Goal: Contribute content: Contribute content

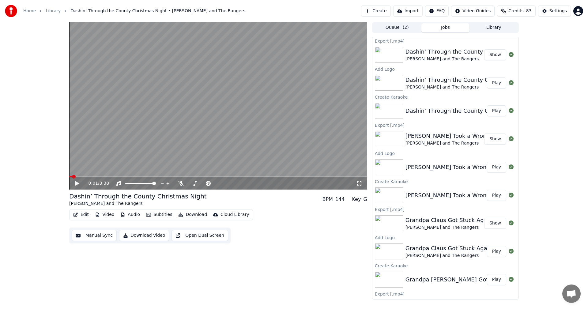
click at [489, 26] on button "Library" at bounding box center [493, 27] width 48 height 9
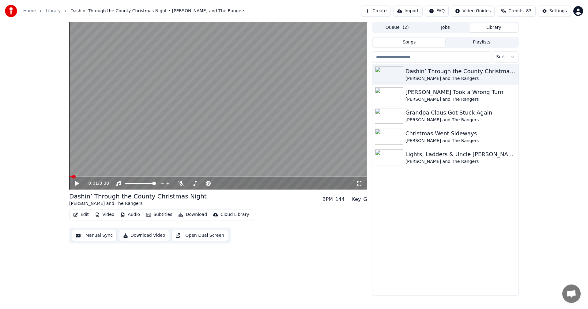
click at [373, 10] on button "Create" at bounding box center [376, 11] width 30 height 11
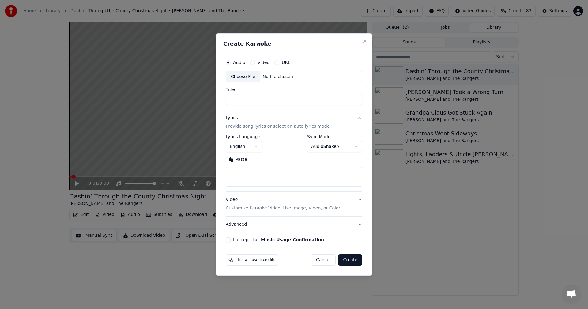
click at [245, 75] on div "Choose File" at bounding box center [243, 76] width 34 height 11
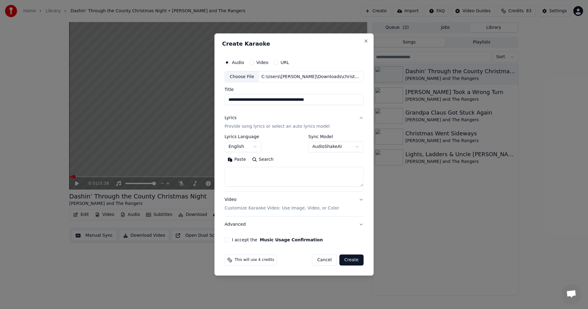
drag, startPoint x: 280, startPoint y: 99, endPoint x: 405, endPoint y: 95, distance: 124.9
click at [405, 95] on body "**********" at bounding box center [294, 154] width 588 height 309
type input "**********"
click at [235, 159] on button "Paste" at bounding box center [236, 160] width 24 height 10
drag, startPoint x: 248, startPoint y: 172, endPoint x: 206, endPoint y: 171, distance: 41.6
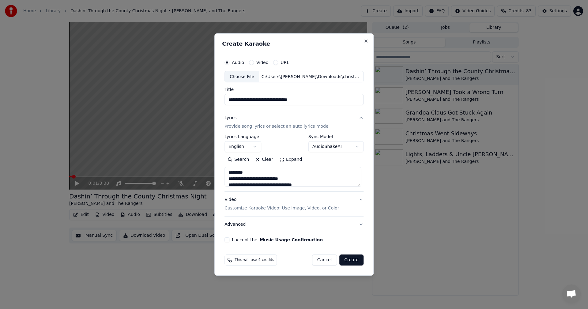
click at [207, 170] on body "**********" at bounding box center [294, 154] width 588 height 309
drag, startPoint x: 359, startPoint y: 186, endPoint x: 347, endPoint y: 267, distance: 82.3
click at [347, 270] on div "**********" at bounding box center [293, 154] width 159 height 242
click at [288, 157] on button "Expand" at bounding box center [290, 160] width 29 height 10
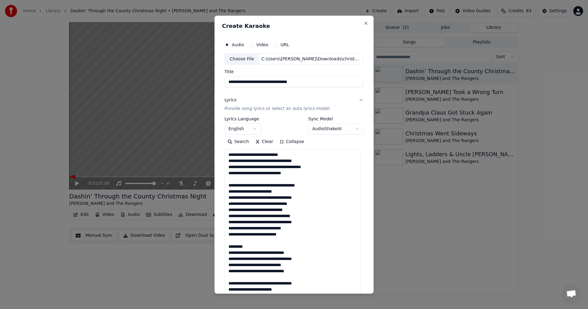
click at [266, 187] on textarea at bounding box center [292, 292] width 136 height 286
drag, startPoint x: 319, startPoint y: 185, endPoint x: 220, endPoint y: 185, distance: 98.8
click at [220, 185] on div "**********" at bounding box center [293, 154] width 159 height 278
drag, startPoint x: 254, startPoint y: 246, endPoint x: 205, endPoint y: 241, distance: 49.6
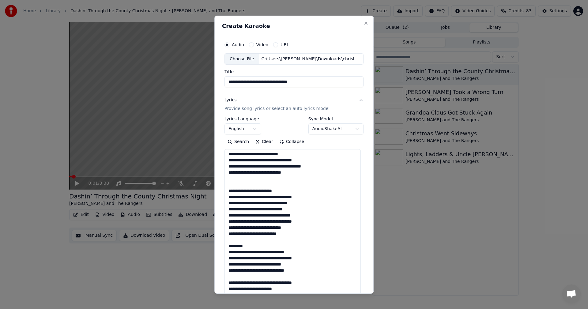
click at [205, 240] on body "**********" at bounding box center [294, 154] width 588 height 309
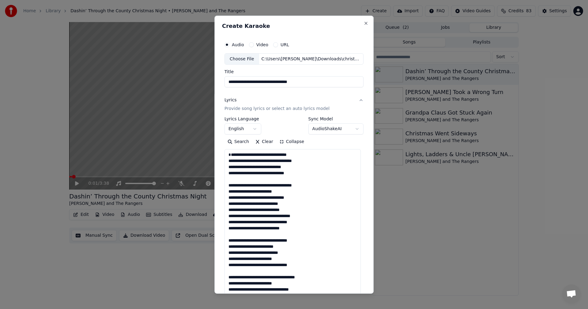
scroll to position [0, 0]
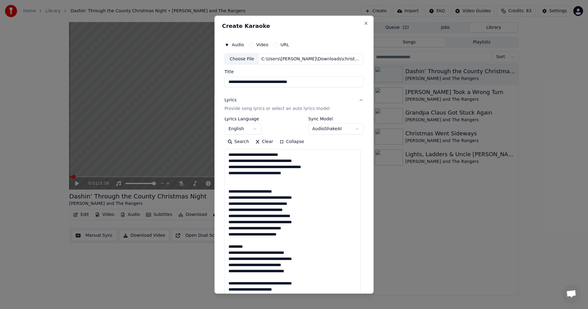
click at [276, 181] on textarea at bounding box center [292, 292] width 136 height 286
click at [283, 186] on textarea at bounding box center [292, 292] width 136 height 286
click at [281, 190] on textarea at bounding box center [292, 292] width 136 height 286
drag, startPoint x: 239, startPoint y: 249, endPoint x: 227, endPoint y: 247, distance: 12.4
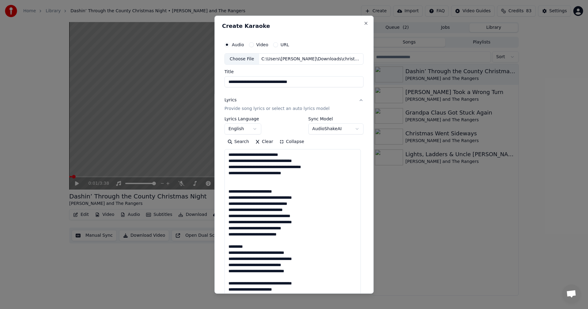
click at [227, 247] on textarea at bounding box center [292, 292] width 136 height 286
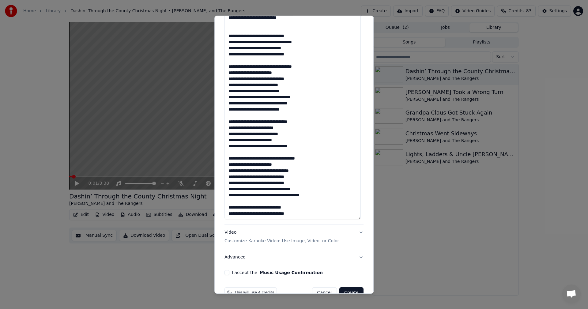
scroll to position [231, 0]
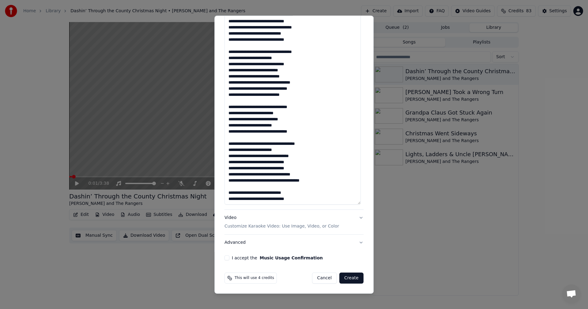
drag, startPoint x: 312, startPoint y: 51, endPoint x: 215, endPoint y: 51, distance: 96.7
click at [215, 51] on div "**********" at bounding box center [293, 154] width 159 height 278
drag, startPoint x: 312, startPoint y: 108, endPoint x: 216, endPoint y: 106, distance: 96.4
click at [216, 106] on div "**********" at bounding box center [293, 154] width 159 height 278
drag, startPoint x: 330, startPoint y: 144, endPoint x: 204, endPoint y: 152, distance: 125.7
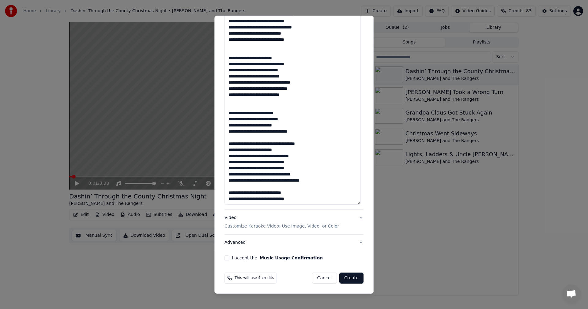
click at [219, 146] on div "**********" at bounding box center [293, 154] width 159 height 278
drag, startPoint x: 297, startPoint y: 192, endPoint x: 184, endPoint y: 200, distance: 113.2
click at [225, 193] on textarea at bounding box center [292, 61] width 136 height 286
click at [306, 200] on textarea at bounding box center [292, 61] width 136 height 286
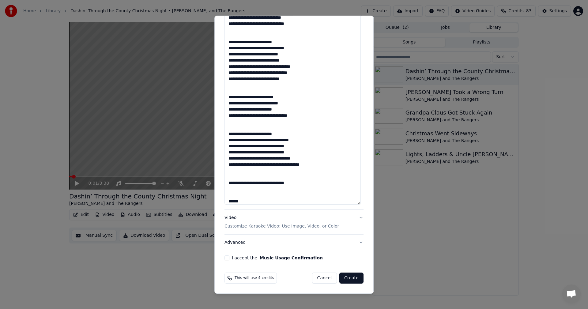
type textarea "**********"
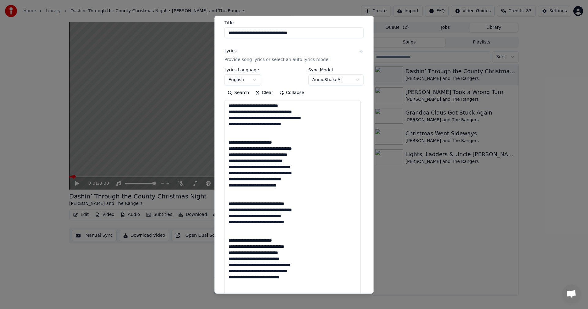
scroll to position [47, 0]
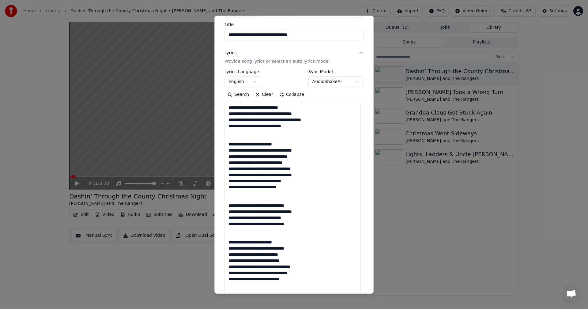
click at [287, 92] on button "Collapse" at bounding box center [291, 95] width 31 height 10
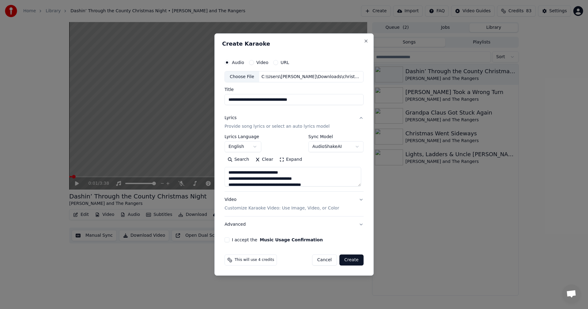
scroll to position [0, 0]
click at [301, 208] on p "Customize Karaoke Video: Use Image, Video, or Color" at bounding box center [281, 208] width 114 height 6
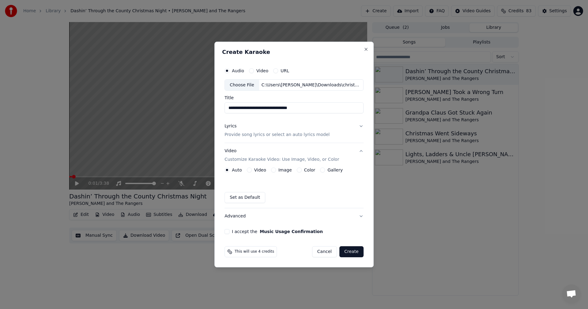
click at [275, 170] on button "Image" at bounding box center [273, 169] width 5 height 5
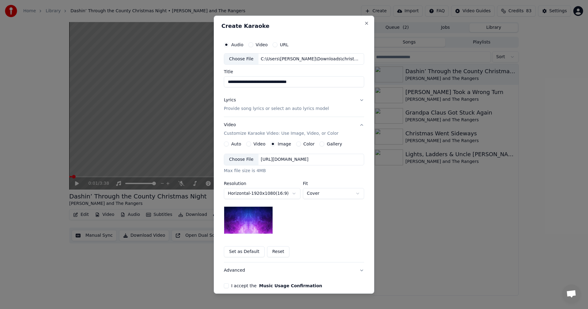
click at [319, 144] on button "Gallery" at bounding box center [321, 143] width 5 height 5
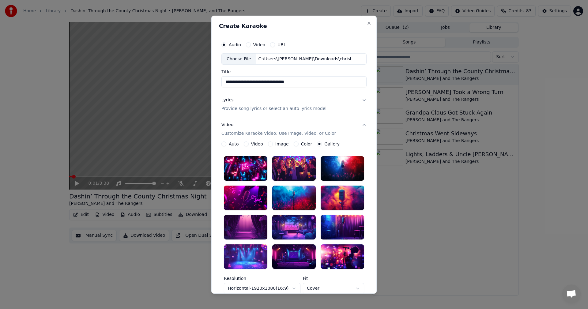
click at [268, 144] on button "Image" at bounding box center [270, 143] width 5 height 5
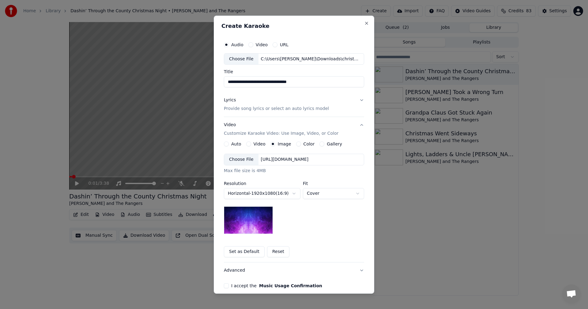
click at [319, 143] on button "Gallery" at bounding box center [321, 143] width 5 height 5
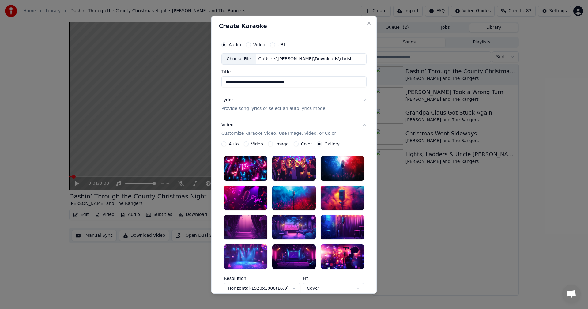
click at [299, 166] on div at bounding box center [293, 168] width 43 height 24
click at [338, 195] on div at bounding box center [341, 197] width 43 height 24
click at [268, 142] on button "Image" at bounding box center [270, 143] width 5 height 5
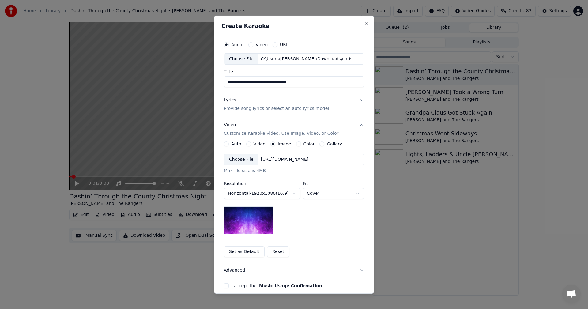
click at [233, 159] on div "Choose File" at bounding box center [241, 159] width 34 height 11
click at [312, 193] on body "**********" at bounding box center [294, 154] width 588 height 309
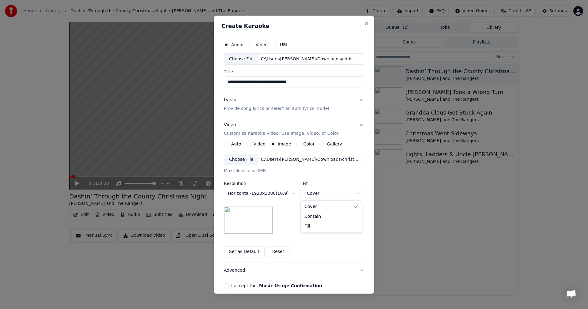
select select "****"
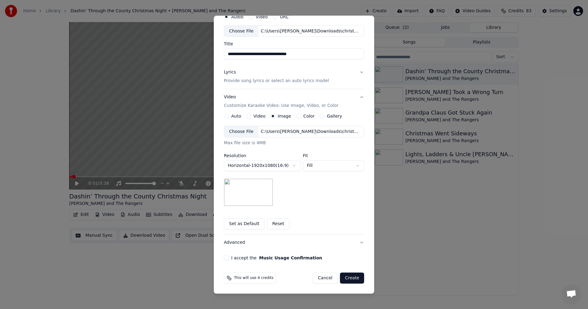
click at [359, 243] on button "Advanced" at bounding box center [294, 242] width 140 height 16
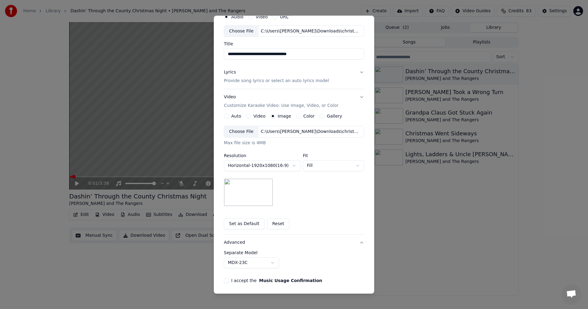
scroll to position [0, 0]
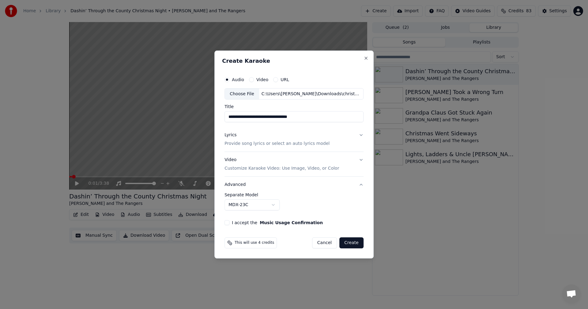
click at [229, 222] on button "I accept the Music Usage Confirmation" at bounding box center [226, 222] width 5 height 5
click at [358, 134] on button "Lyrics Provide song lyrics or select an auto lyrics model" at bounding box center [293, 139] width 139 height 24
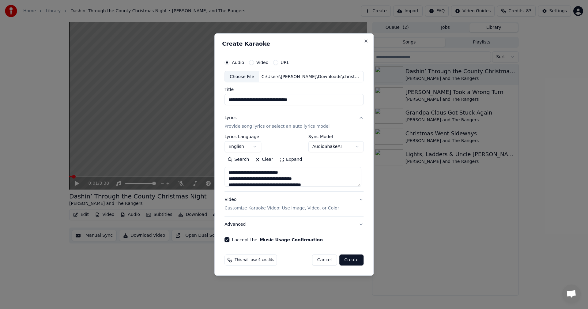
click at [354, 258] on button "Create" at bounding box center [351, 259] width 24 height 11
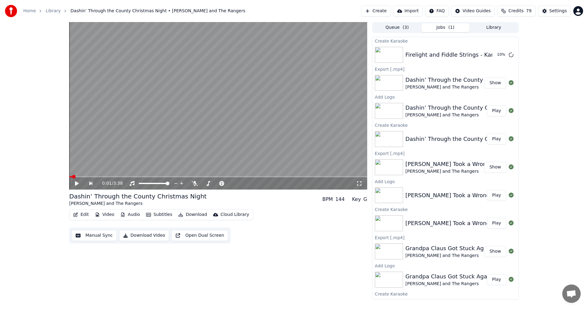
click at [488, 28] on button "Library" at bounding box center [493, 27] width 48 height 9
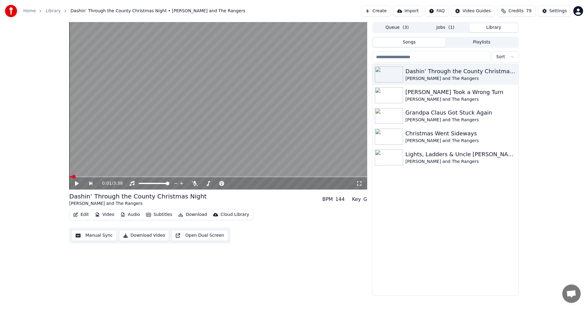
click at [397, 27] on button "Queue ( 3 )" at bounding box center [397, 27] width 48 height 9
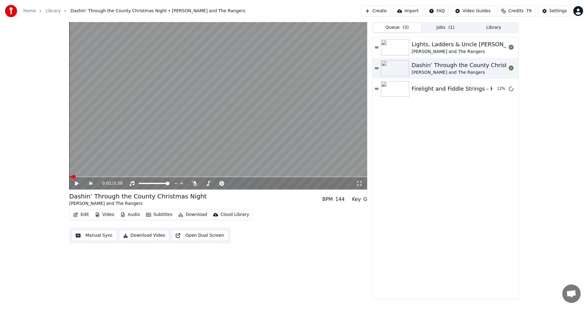
click at [444, 25] on button "Jobs ( 1 )" at bounding box center [445, 27] width 48 height 9
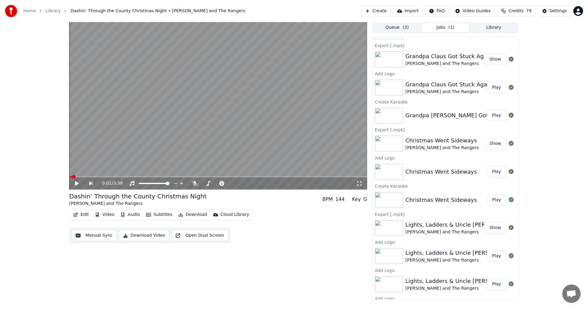
scroll to position [271, 0]
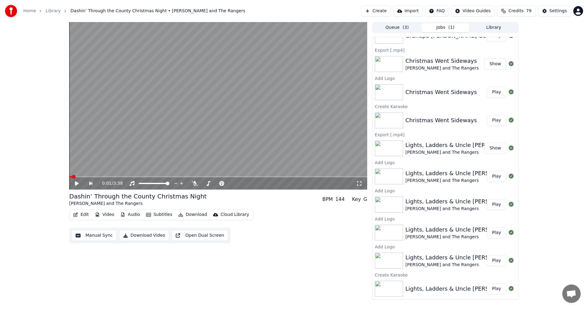
click at [497, 25] on button "Library" at bounding box center [493, 27] width 48 height 9
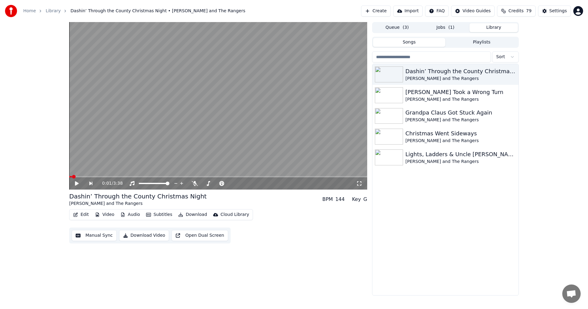
click at [386, 26] on button "Queue ( 3 )" at bounding box center [397, 27] width 48 height 9
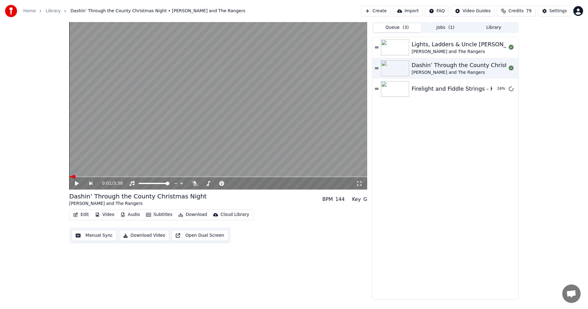
click at [391, 28] on button "Queue ( 3 )" at bounding box center [397, 27] width 48 height 9
click at [442, 26] on button "Jobs ( 1 )" at bounding box center [445, 27] width 48 height 9
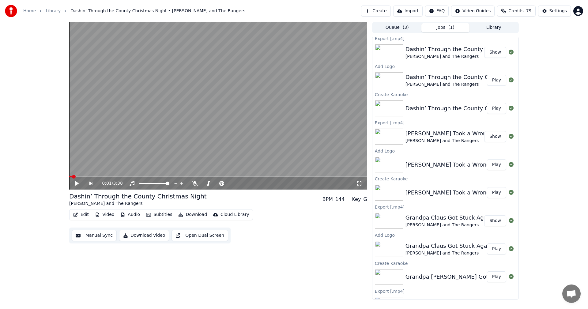
scroll to position [0, 0]
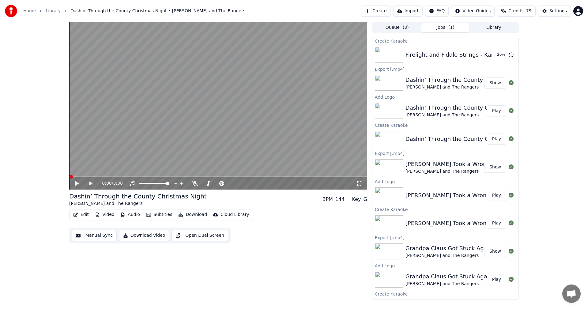
click at [69, 177] on span at bounding box center [71, 177] width 4 height 4
click at [76, 181] on icon at bounding box center [77, 183] width 4 height 4
click at [197, 183] on icon at bounding box center [195, 183] width 6 height 5
click at [196, 182] on icon at bounding box center [195, 183] width 6 height 5
click at [196, 181] on icon at bounding box center [195, 183] width 6 height 5
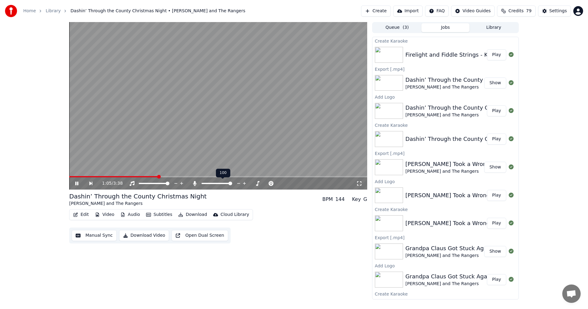
click at [209, 183] on span at bounding box center [216, 183] width 31 height 1
click at [208, 183] on span at bounding box center [210, 183] width 4 height 4
click at [229, 183] on span at bounding box center [230, 183] width 4 height 4
click at [272, 176] on span at bounding box center [218, 176] width 298 height 1
click at [76, 185] on icon at bounding box center [81, 183] width 14 height 5
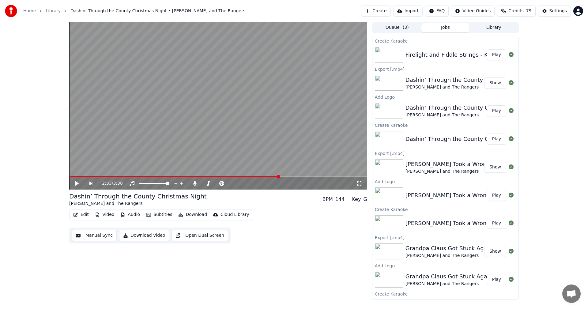
click at [439, 54] on div "Firelight and Fiddle Strings - Karaoke" at bounding box center [455, 54] width 101 height 9
click at [491, 53] on button "Play" at bounding box center [496, 54] width 19 height 11
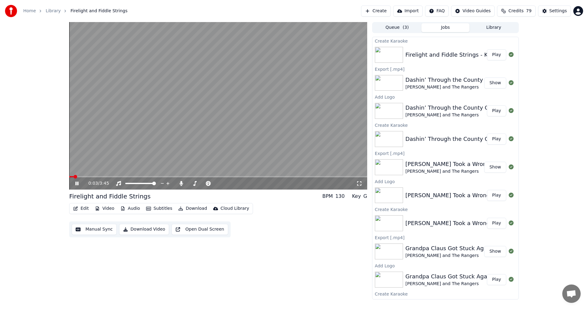
click at [103, 207] on button "Video" at bounding box center [104, 208] width 24 height 9
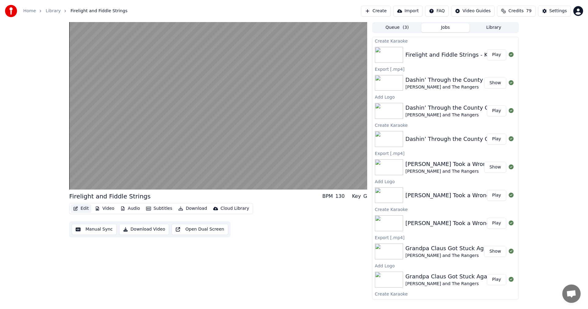
click at [80, 208] on button "Edit" at bounding box center [81, 208] width 21 height 9
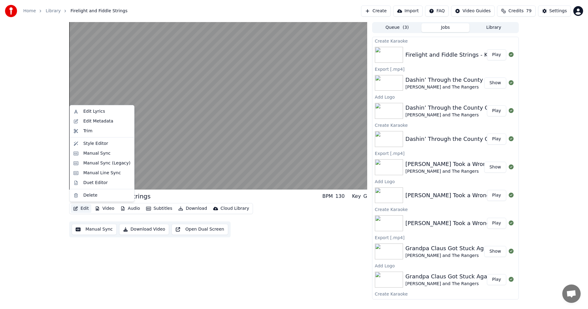
click at [80, 208] on button "Edit" at bounding box center [81, 208] width 21 height 9
click at [104, 119] on div "Edit Metadata" at bounding box center [98, 121] width 30 height 6
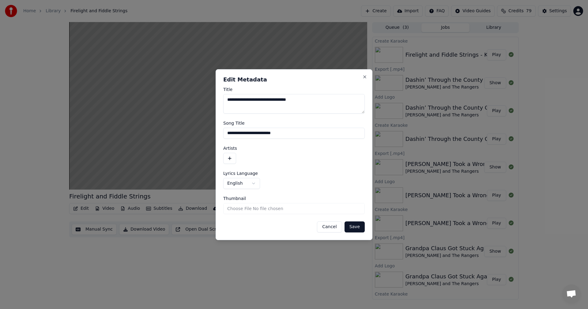
click at [228, 153] on button "button" at bounding box center [229, 158] width 13 height 11
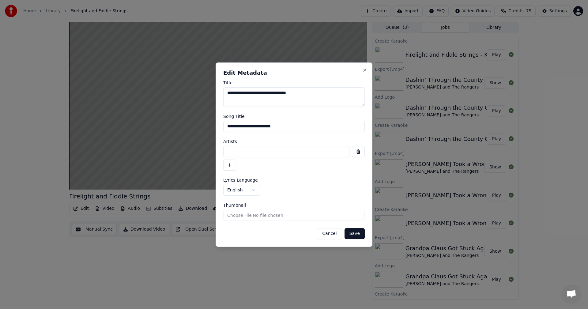
click at [260, 155] on input at bounding box center [286, 151] width 126 height 11
type input "**********"
click at [305, 125] on input "**********" at bounding box center [293, 126] width 141 height 11
type input "**********"
click at [274, 215] on input "Thumbnail" at bounding box center [293, 215] width 141 height 11
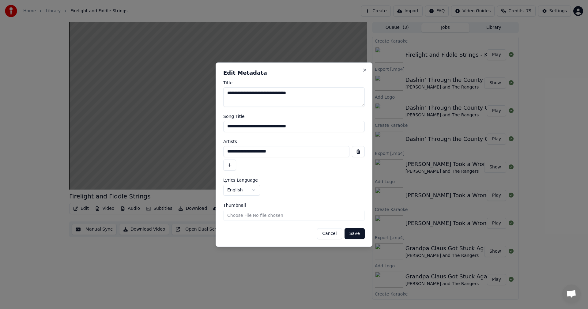
type input "**********"
click at [355, 234] on button "Save" at bounding box center [354, 233] width 20 height 11
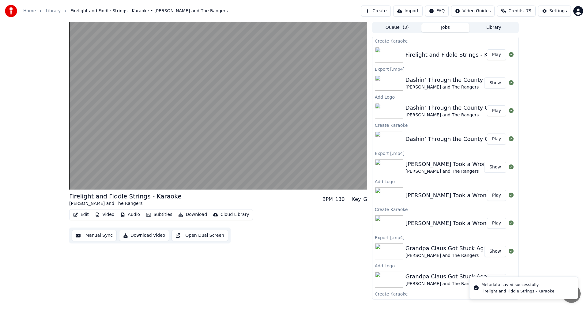
click at [108, 215] on button "Video" at bounding box center [104, 214] width 24 height 9
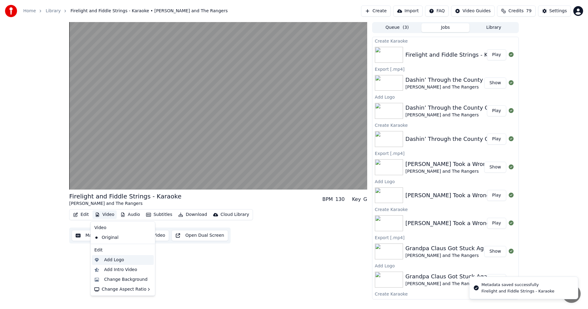
click at [110, 260] on div "Add Logo" at bounding box center [114, 260] width 20 height 6
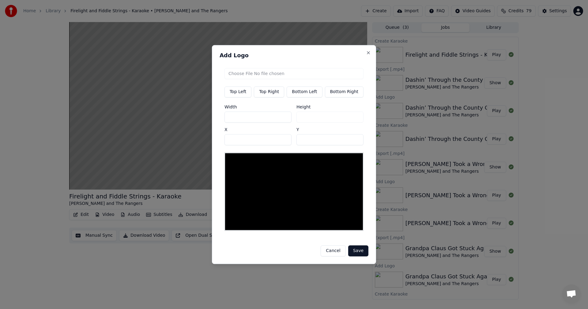
click at [320, 67] on div "Top Left Top Right Bottom Left Bottom Right Width *** Height *** X ** Y **" at bounding box center [293, 149] width 149 height 172
click at [313, 74] on input "file" at bounding box center [293, 73] width 139 height 11
type input "**********"
drag, startPoint x: 186, startPoint y: 113, endPoint x: 117, endPoint y: 103, distance: 69.9
click at [123, 104] on body "Home Library Firelight and Fiddle Strings - Karaoke • [PERSON_NAME] and The Ran…" at bounding box center [294, 154] width 588 height 309
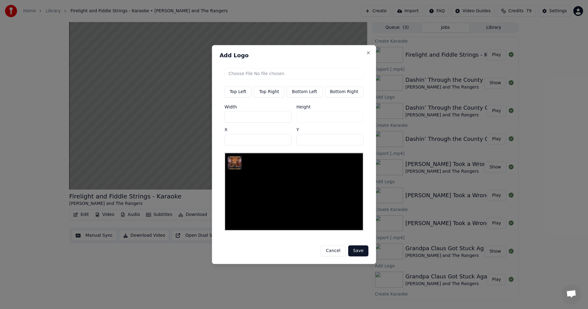
type input "*"
type input "**"
type input "***"
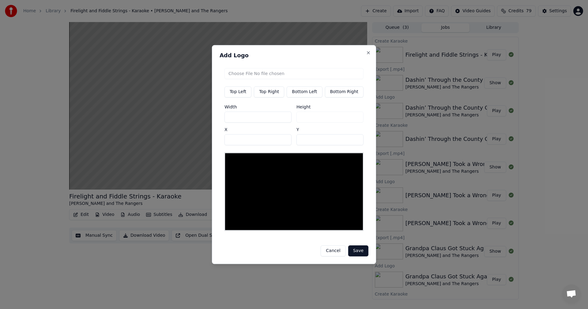
type input "***"
click at [351, 93] on button "Bottom Right" at bounding box center [343, 91] width 39 height 11
type input "****"
type input "***"
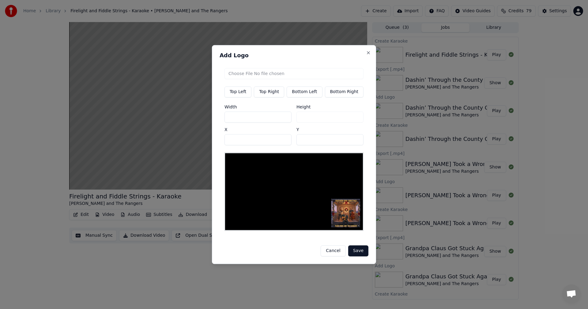
click at [354, 251] on button "Save" at bounding box center [358, 250] width 20 height 11
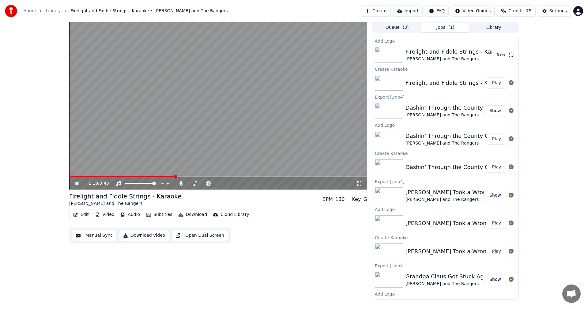
click at [517, 10] on span "Credits" at bounding box center [515, 11] width 15 height 6
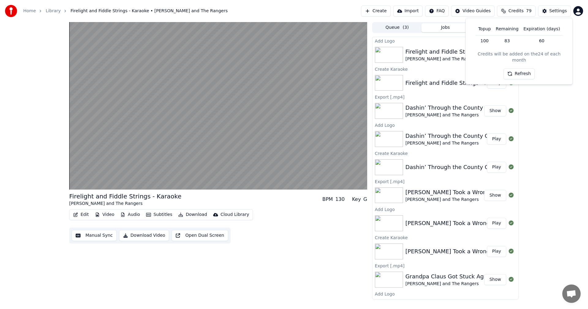
click at [517, 68] on button "Refresh" at bounding box center [519, 73] width 32 height 11
click at [547, 88] on div "Firelight and Fiddle Strings - Karaoke [PERSON_NAME] and The Rangers BPM 130 Ke…" at bounding box center [294, 160] width 588 height 277
click at [409, 53] on div "Firelight and Fiddle Strings - Karaoke" at bounding box center [455, 51] width 101 height 9
click at [487, 54] on button "Play" at bounding box center [496, 54] width 19 height 11
click at [277, 233] on div "Edit Video Audio Subtitles Download Cloud Library Manual Sync Download Video Op…" at bounding box center [218, 226] width 298 height 34
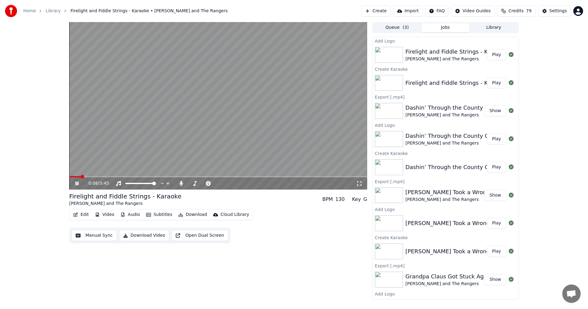
click at [350, 177] on div "0:08 / 3:45" at bounding box center [218, 183] width 298 height 12
click at [322, 176] on span at bounding box center [218, 176] width 298 height 1
click at [304, 176] on video at bounding box center [218, 105] width 298 height 167
click at [291, 176] on span at bounding box center [180, 176] width 222 height 1
click at [75, 183] on icon at bounding box center [81, 183] width 14 height 5
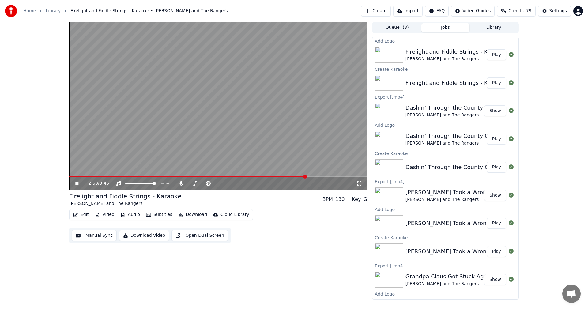
click at [335, 176] on span at bounding box center [218, 176] width 298 height 1
click at [347, 177] on span at bounding box center [218, 176] width 298 height 1
click at [355, 176] on span at bounding box center [218, 176] width 298 height 1
click at [78, 183] on icon at bounding box center [76, 183] width 3 height 4
click at [160, 215] on button "Subtitles" at bounding box center [159, 214] width 31 height 9
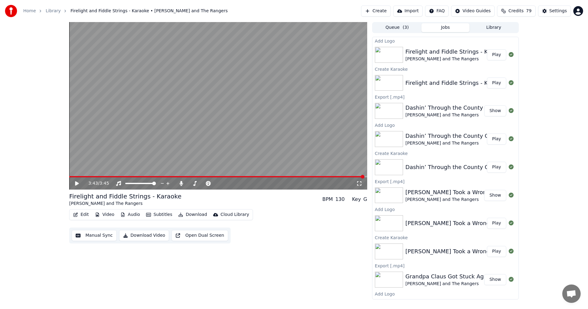
click at [332, 231] on div "Edit Video Audio Subtitles Download Cloud Library Manual Sync Download Video Op…" at bounding box center [218, 226] width 298 height 34
click at [188, 185] on span at bounding box center [190, 183] width 4 height 4
click at [497, 27] on button "Library" at bounding box center [493, 27] width 48 height 9
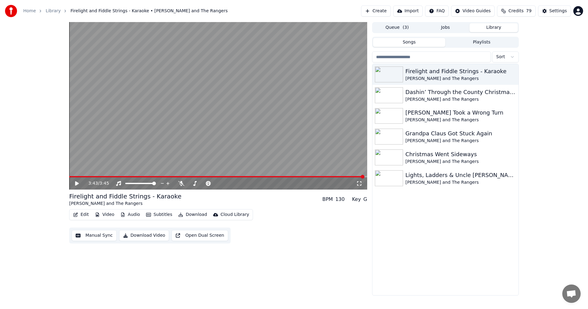
click at [132, 235] on button "Download Video" at bounding box center [144, 235] width 50 height 11
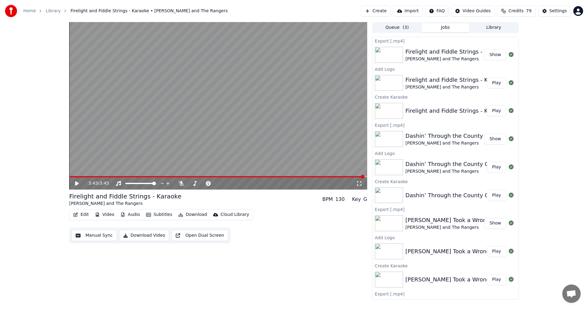
click at [381, 8] on button "Create" at bounding box center [376, 11] width 30 height 11
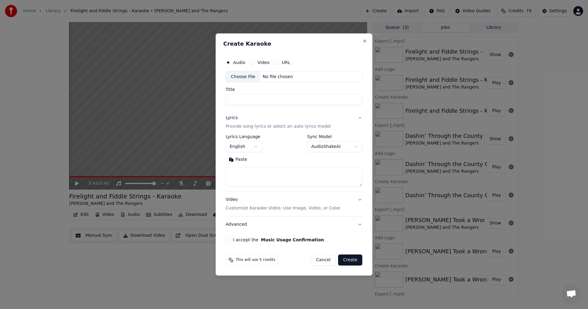
click at [243, 77] on div "Choose File" at bounding box center [243, 76] width 34 height 11
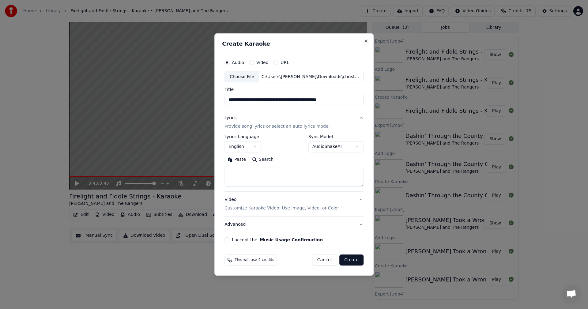
drag, startPoint x: 303, startPoint y: 99, endPoint x: 430, endPoint y: 99, distance: 127.0
click at [430, 99] on body "Home Library Firelight and Fiddle Strings - Karaoke • [PERSON_NAME] and The Ran…" at bounding box center [294, 154] width 588 height 309
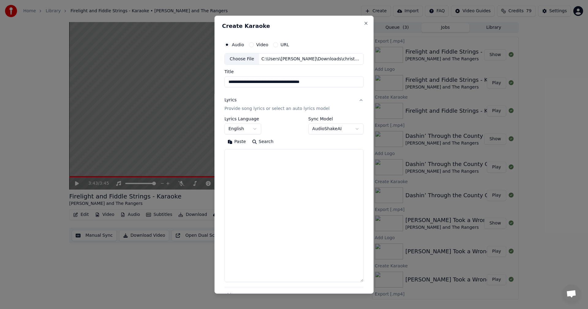
drag, startPoint x: 360, startPoint y: 185, endPoint x: 350, endPoint y: 278, distance: 93.5
click at [352, 280] on textarea at bounding box center [293, 215] width 139 height 133
type input "**********"
click at [237, 140] on button "Paste" at bounding box center [236, 142] width 24 height 10
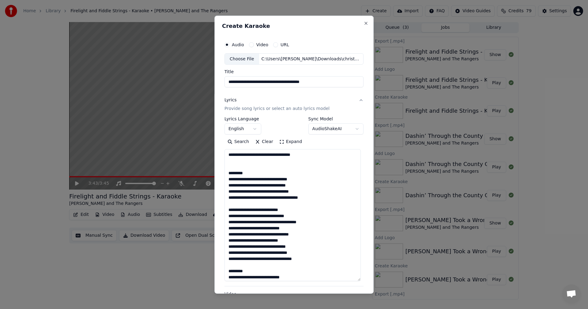
drag, startPoint x: 299, startPoint y: 157, endPoint x: 203, endPoint y: 154, distance: 95.8
click at [203, 154] on body "Home Library Firelight and Fiddle Strings - Karaoke • [PERSON_NAME] and The Ran…" at bounding box center [294, 154] width 588 height 309
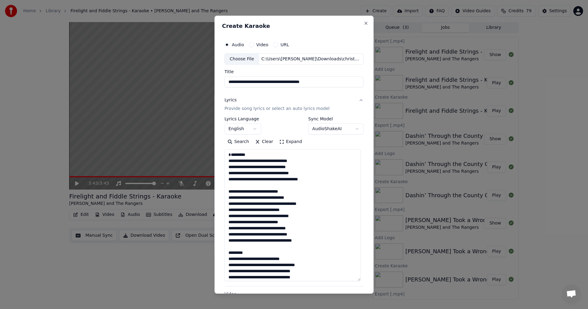
drag, startPoint x: 218, startPoint y: 157, endPoint x: 200, endPoint y: 156, distance: 18.1
click at [200, 156] on body "Home Library Firelight and Fiddle Strings - Karaoke • [PERSON_NAME] and The Ran…" at bounding box center [294, 154] width 588 height 309
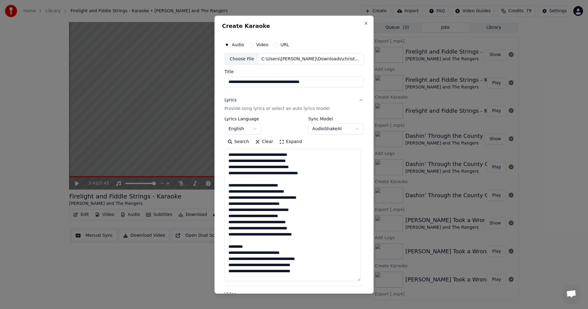
drag, startPoint x: 295, startPoint y: 182, endPoint x: 296, endPoint y: 185, distance: 3.3
click at [296, 185] on textarea at bounding box center [292, 215] width 136 height 132
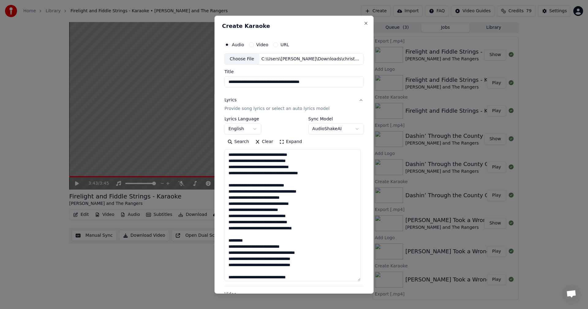
drag, startPoint x: 259, startPoint y: 242, endPoint x: 222, endPoint y: 240, distance: 36.8
click at [222, 240] on div "**********" at bounding box center [294, 187] width 144 height 303
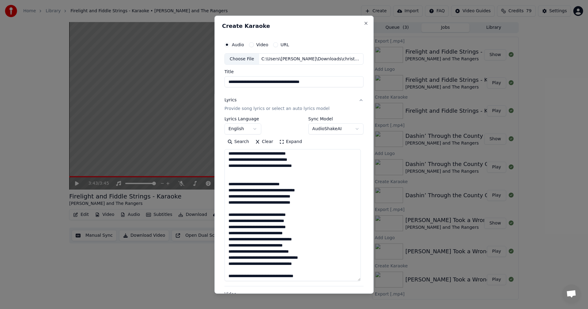
scroll to position [92, 0]
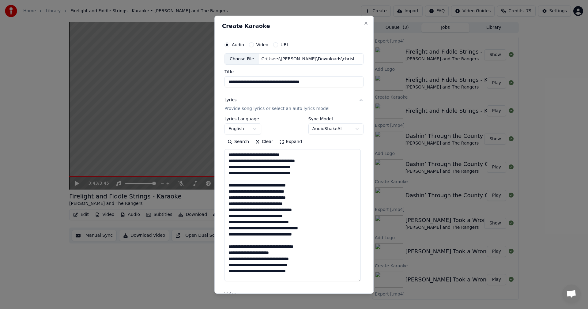
drag, startPoint x: 308, startPoint y: 183, endPoint x: 225, endPoint y: 182, distance: 83.8
click at [225, 182] on textarea at bounding box center [292, 215] width 136 height 132
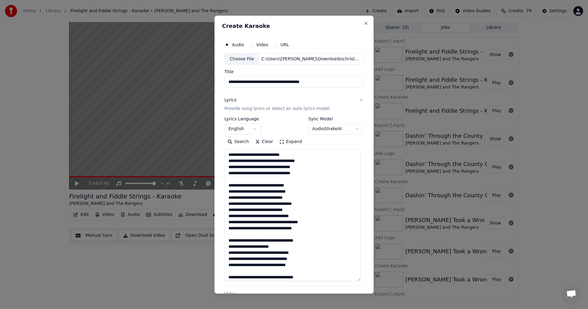
drag, startPoint x: 288, startPoint y: 239, endPoint x: 228, endPoint y: 239, distance: 60.6
click at [228, 239] on textarea at bounding box center [292, 215] width 136 height 132
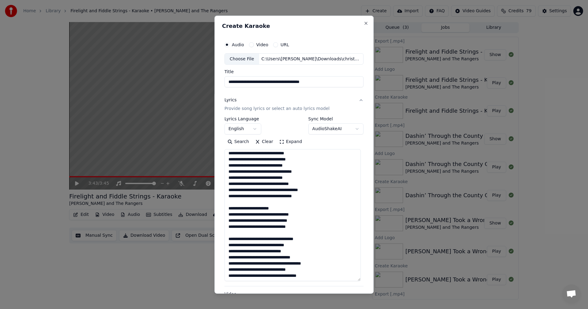
scroll to position [124, 0]
drag, startPoint x: 308, startPoint y: 238, endPoint x: 218, endPoint y: 241, distance: 90.6
click at [217, 239] on div "**********" at bounding box center [293, 154] width 159 height 278
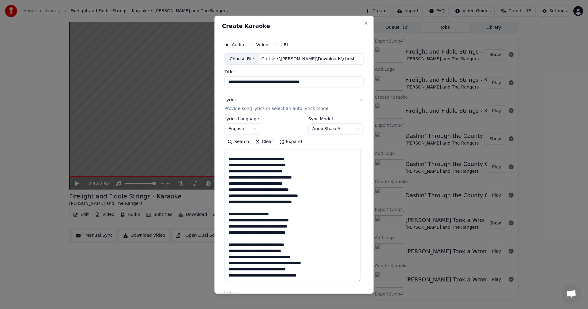
scroll to position [118, 0]
drag, startPoint x: 228, startPoint y: 245, endPoint x: 313, endPoint y: 286, distance: 94.6
click at [323, 284] on div "**********" at bounding box center [293, 201] width 139 height 169
type textarea "**********"
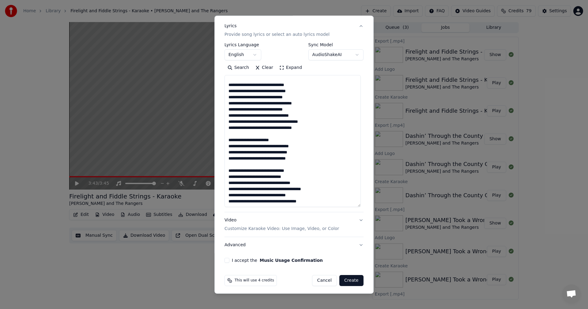
scroll to position [76, 0]
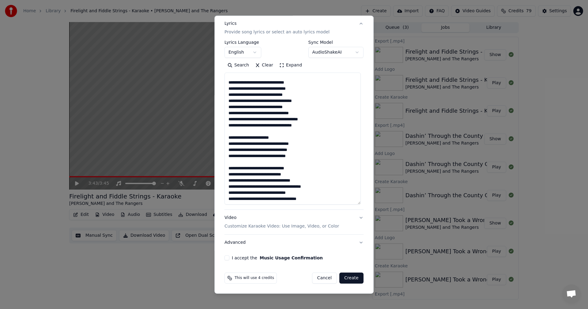
click at [355, 218] on button "Video Customize Karaoke Video: Use Image, Video, or Color" at bounding box center [293, 222] width 139 height 24
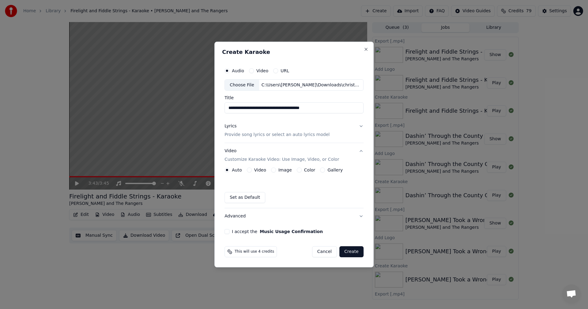
click at [272, 170] on button "Image" at bounding box center [273, 169] width 5 height 5
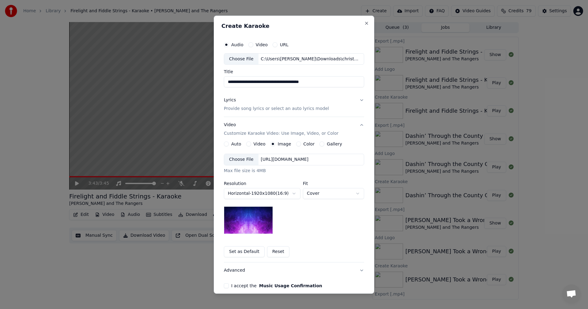
click at [237, 158] on div "Choose File" at bounding box center [241, 159] width 34 height 11
click at [316, 196] on body "Home Library Firelight and Fiddle Strings - Karaoke • [PERSON_NAME] and The Ran…" at bounding box center [294, 154] width 588 height 309
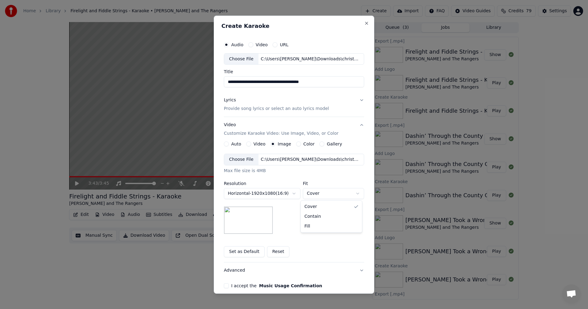
select select "****"
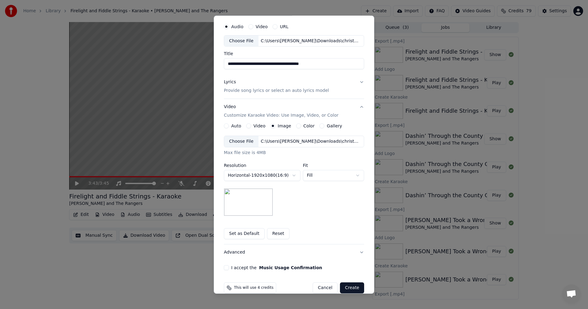
scroll to position [28, 0]
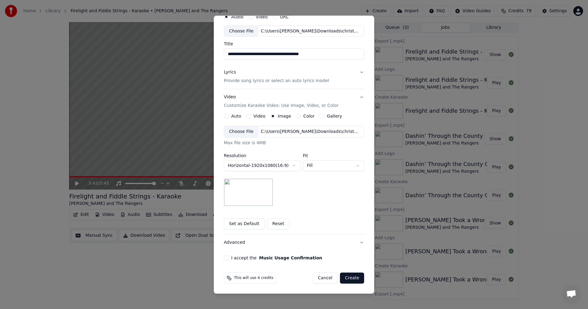
click at [224, 257] on button "I accept the Music Usage Confirmation" at bounding box center [226, 257] width 5 height 5
click at [354, 279] on button "Create" at bounding box center [352, 277] width 24 height 11
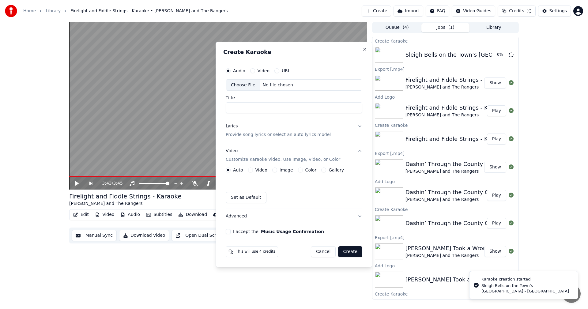
scroll to position [0, 0]
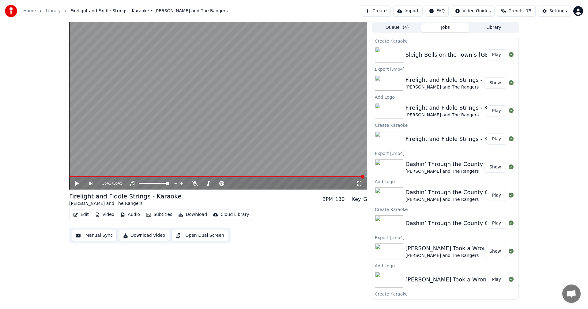
click at [82, 213] on button "Edit" at bounding box center [81, 214] width 21 height 9
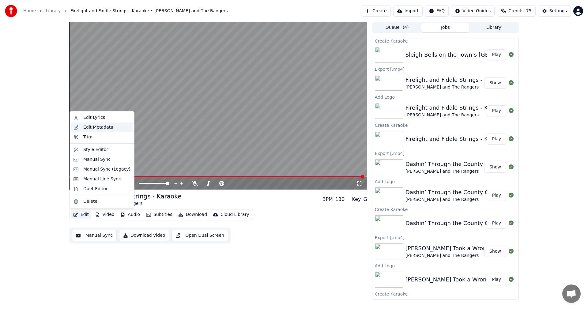
click at [103, 130] on div "Edit Metadata" at bounding box center [102, 127] width 62 height 10
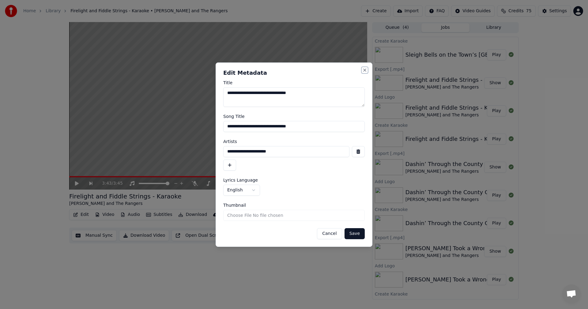
click at [367, 70] on button "Close" at bounding box center [364, 70] width 5 height 5
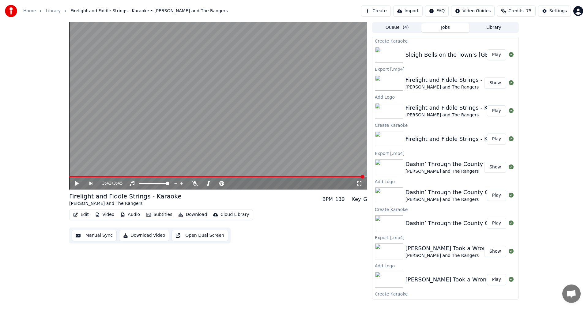
click at [417, 49] on div "Sleigh Bells on the Town’s Main Road - Karaoke Play" at bounding box center [445, 54] width 146 height 21
click at [487, 54] on button "Play" at bounding box center [496, 54] width 19 height 11
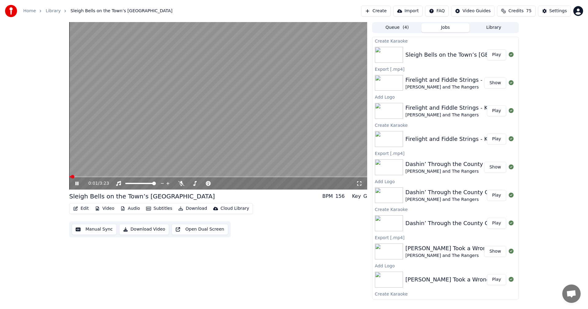
click at [77, 181] on icon at bounding box center [81, 183] width 14 height 5
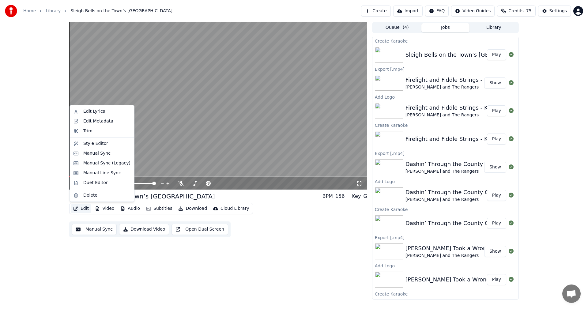
click at [81, 207] on button "Edit" at bounding box center [81, 208] width 21 height 9
click at [105, 120] on div "Edit Metadata" at bounding box center [98, 121] width 30 height 6
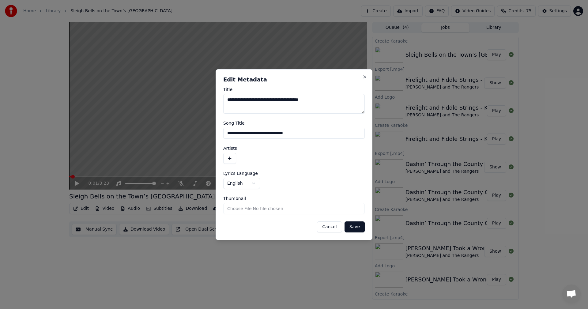
click at [231, 155] on button "button" at bounding box center [229, 158] width 13 height 11
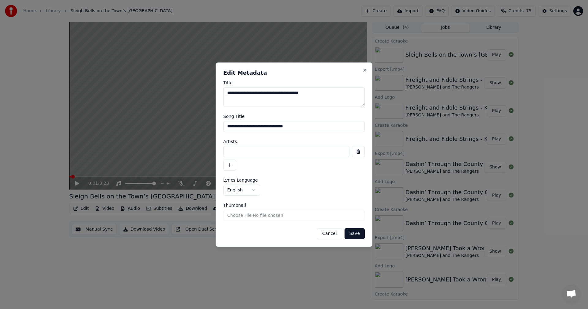
click at [251, 148] on input at bounding box center [286, 151] width 126 height 11
type input "**********"
click at [278, 217] on input "Thumbnail" at bounding box center [293, 215] width 141 height 11
type input "**********"
click at [355, 232] on button "Save" at bounding box center [354, 233] width 20 height 11
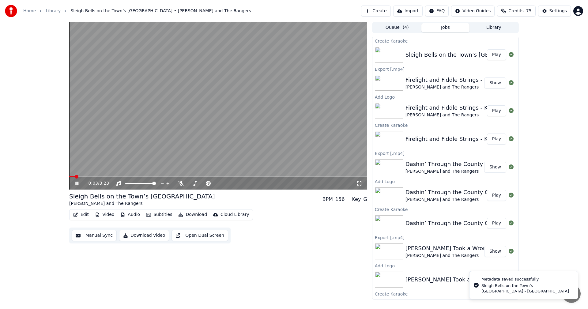
click at [78, 182] on icon at bounding box center [76, 183] width 3 height 4
click at [69, 175] on span at bounding box center [71, 177] width 4 height 4
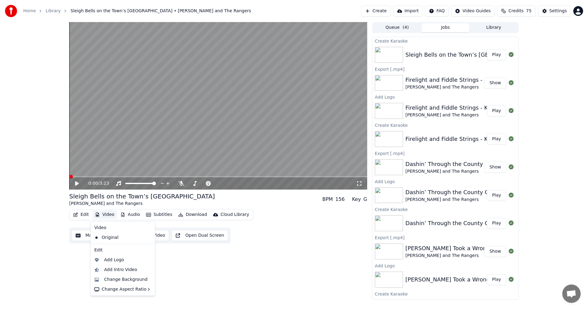
click at [106, 212] on button "Video" at bounding box center [104, 214] width 24 height 9
click at [128, 259] on div "Add Logo" at bounding box center [127, 260] width 47 height 6
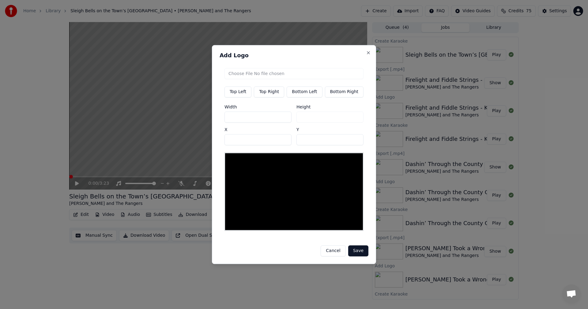
click at [248, 73] on input "file" at bounding box center [293, 73] width 139 height 11
type input "**********"
drag, startPoint x: 205, startPoint y: 118, endPoint x: 125, endPoint y: 114, distance: 80.3
click at [125, 114] on body "Home Library Sleigh Bells on the Town’s [GEOGRAPHIC_DATA] • [PERSON_NAME] and T…" at bounding box center [294, 154] width 588 height 309
type input "*"
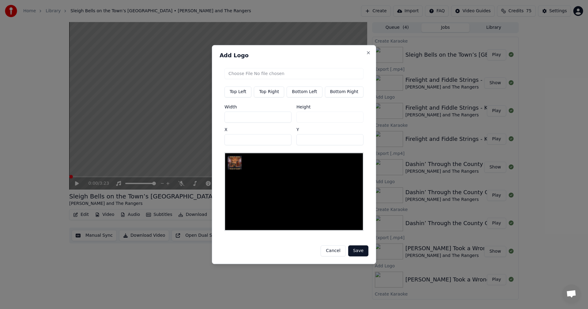
type input "*"
type input "**"
type input "***"
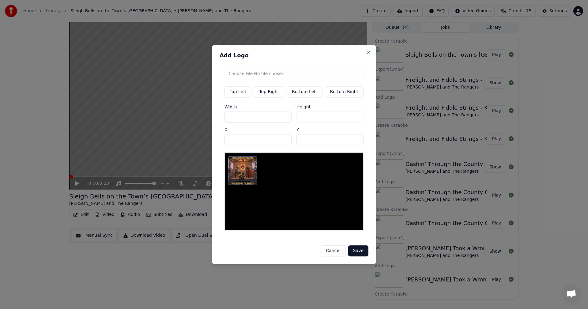
type input "***"
drag, startPoint x: 312, startPoint y: 118, endPoint x: 249, endPoint y: 114, distance: 63.8
click at [249, 114] on div "Width *** Height *** X ** Y **" at bounding box center [293, 125] width 139 height 40
click at [342, 91] on button "Bottom Right" at bounding box center [343, 91] width 39 height 11
type input "****"
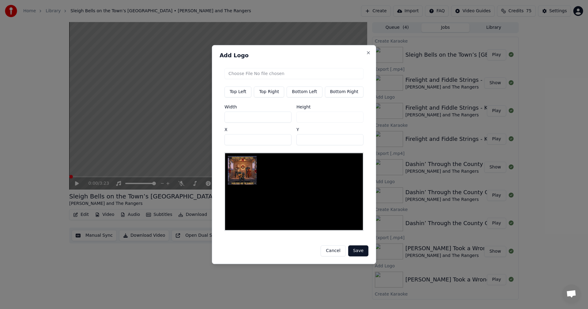
type input "***"
click at [357, 249] on button "Save" at bounding box center [358, 250] width 20 height 11
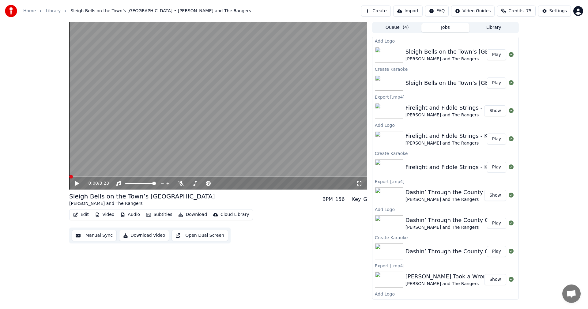
click at [494, 55] on button "Play" at bounding box center [496, 54] width 19 height 11
click at [75, 180] on div "0:03 / 3:23" at bounding box center [218, 183] width 298 height 12
click at [76, 182] on icon at bounding box center [76, 183] width 3 height 4
click at [34, 118] on div "0:20 / 3:23 Sleigh Bells on the Town’s Main Road [PERSON_NAME] and The Rangers …" at bounding box center [294, 160] width 588 height 277
click at [494, 30] on button "Library" at bounding box center [493, 27] width 48 height 9
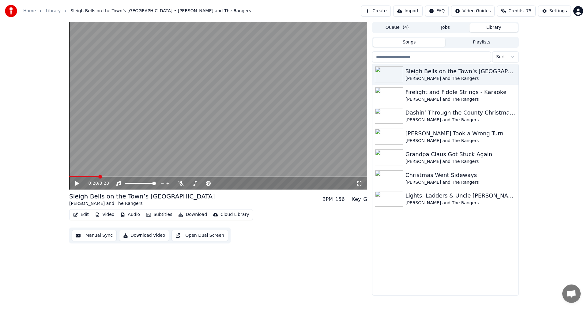
click at [144, 239] on button "Download Video" at bounding box center [144, 235] width 50 height 11
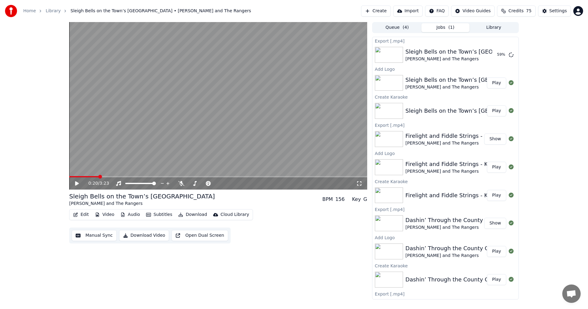
click at [375, 7] on button "Create" at bounding box center [376, 11] width 30 height 11
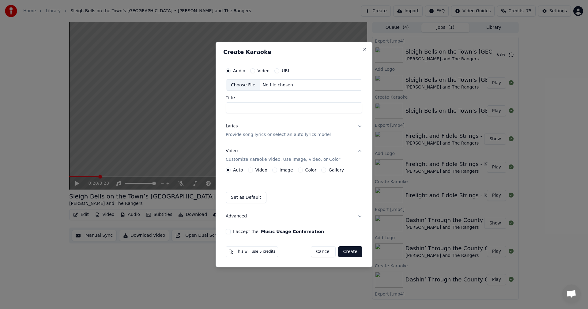
click at [242, 82] on div "Choose File" at bounding box center [243, 85] width 34 height 11
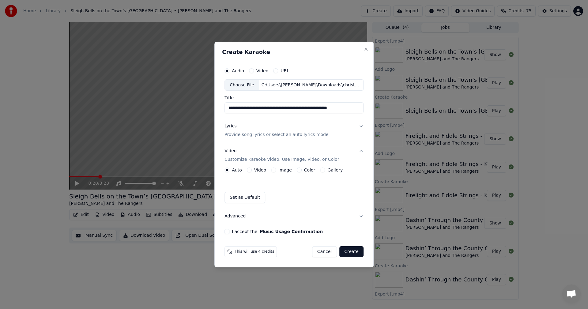
drag, startPoint x: 304, startPoint y: 106, endPoint x: 451, endPoint y: 115, distance: 148.0
click at [451, 115] on body "Home Library Sleigh Bells on the Town’s [GEOGRAPHIC_DATA] • [PERSON_NAME] and T…" at bounding box center [294, 154] width 588 height 309
type input "**********"
click at [356, 124] on button "Lyrics Provide song lyrics or select an auto lyrics model" at bounding box center [293, 130] width 139 height 24
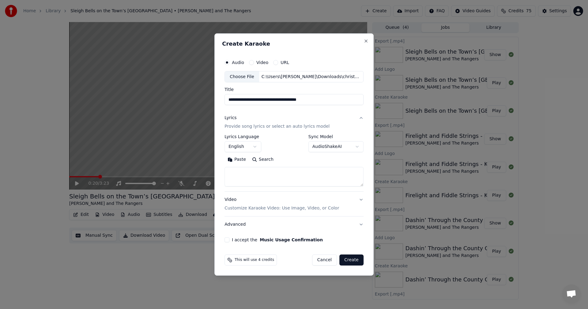
click at [241, 159] on button "Paste" at bounding box center [236, 160] width 24 height 10
click at [294, 155] on button "Expand" at bounding box center [290, 160] width 29 height 10
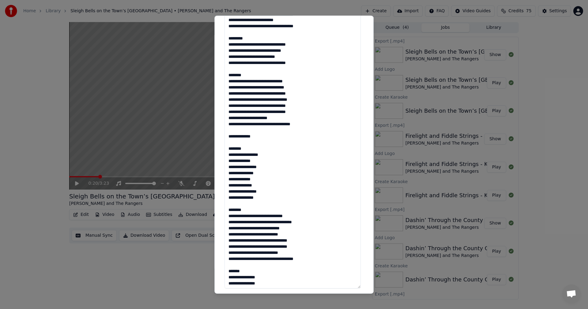
scroll to position [1, 0]
drag, startPoint x: 243, startPoint y: 271, endPoint x: 220, endPoint y: 269, distance: 22.7
click at [222, 269] on div "**********" at bounding box center [294, 84] width 144 height 525
drag, startPoint x: 252, startPoint y: 208, endPoint x: 221, endPoint y: 208, distance: 30.9
click at [222, 208] on div "**********" at bounding box center [294, 84] width 144 height 525
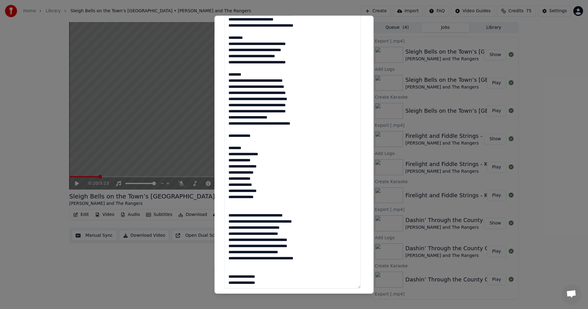
drag, startPoint x: 245, startPoint y: 147, endPoint x: 216, endPoint y: 147, distance: 28.8
click at [216, 147] on div "**********" at bounding box center [293, 154] width 159 height 278
drag, startPoint x: 245, startPoint y: 73, endPoint x: 222, endPoint y: 76, distance: 23.7
click at [224, 74] on textarea at bounding box center [292, 111] width 136 height 353
drag, startPoint x: 245, startPoint y: 38, endPoint x: 212, endPoint y: 39, distance: 33.4
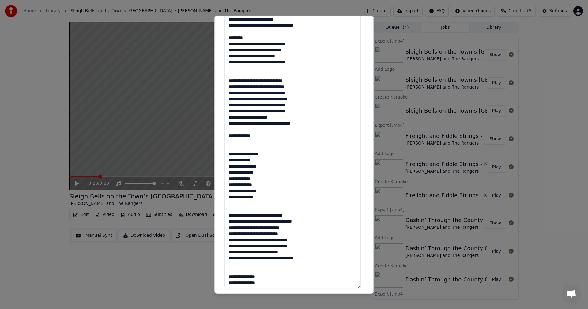
click at [212, 37] on body "Home Library Sleigh Bells on the Town’s [GEOGRAPHIC_DATA] • [PERSON_NAME] and T…" at bounding box center [294, 154] width 588 height 309
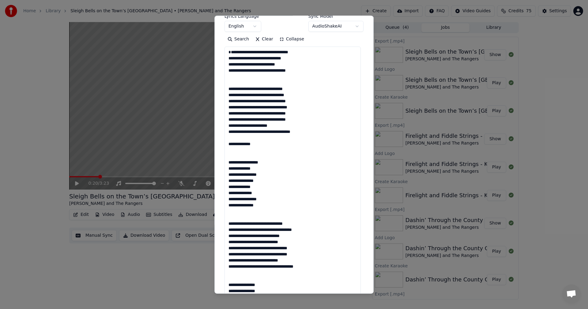
scroll to position [44, 0]
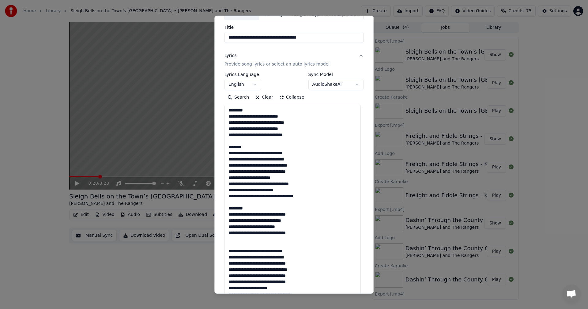
click at [250, 207] on textarea at bounding box center [292, 281] width 136 height 353
drag, startPoint x: 250, startPoint y: 207, endPoint x: 224, endPoint y: 209, distance: 26.3
click at [224, 209] on textarea at bounding box center [292, 281] width 136 height 353
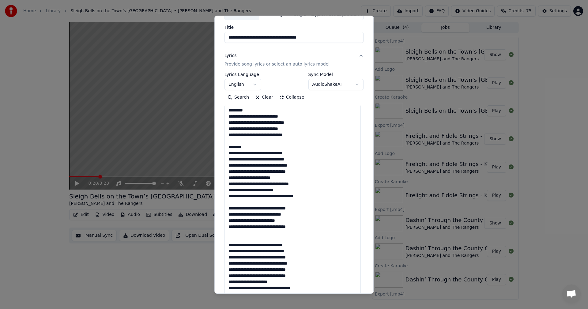
drag, startPoint x: 252, startPoint y: 145, endPoint x: 226, endPoint y: 147, distance: 26.1
click at [226, 146] on textarea at bounding box center [292, 281] width 136 height 353
drag, startPoint x: 239, startPoint y: 109, endPoint x: 217, endPoint y: 114, distance: 22.9
click at [218, 109] on div "**********" at bounding box center [293, 154] width 159 height 278
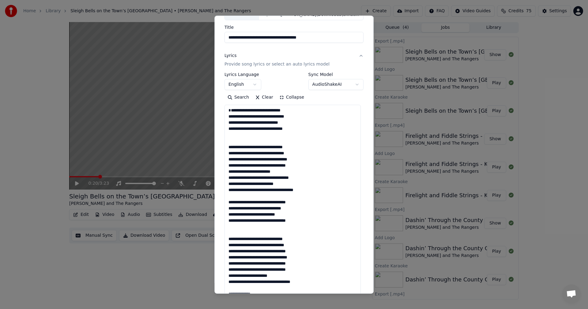
type textarea "**********"
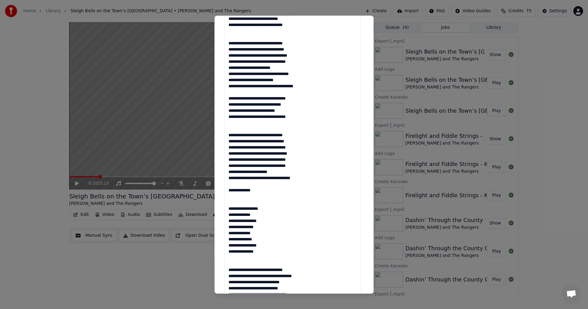
scroll to position [259, 0]
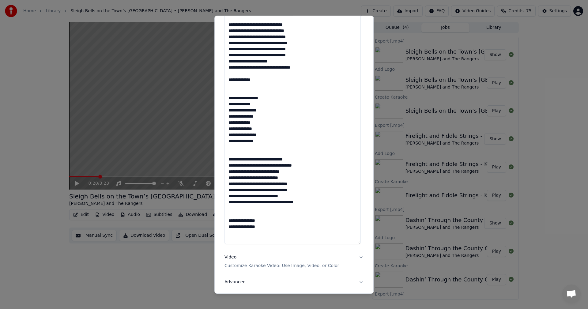
click at [356, 256] on button "Video Customize Karaoke Video: Use Image, Video, or Color" at bounding box center [293, 261] width 139 height 24
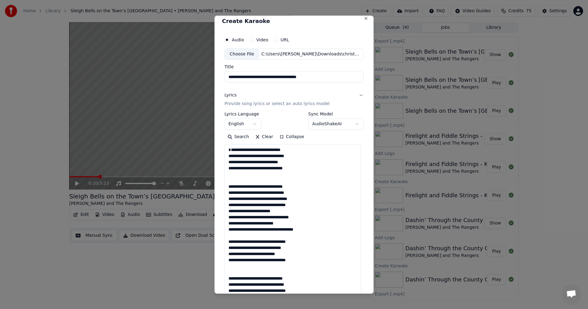
scroll to position [0, 0]
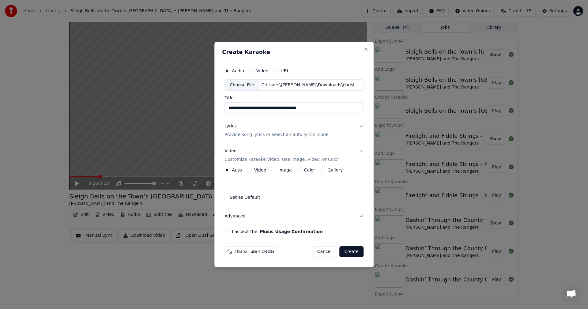
click at [272, 169] on button "Image" at bounding box center [273, 169] width 5 height 5
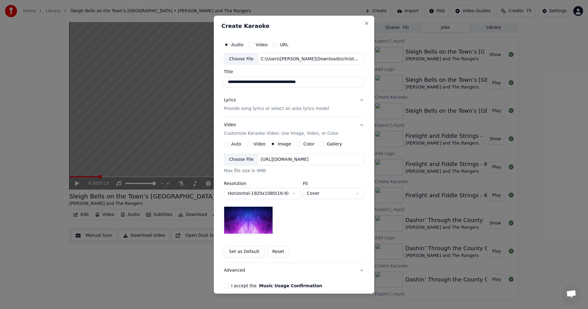
click at [241, 158] on div "Choose File" at bounding box center [241, 159] width 34 height 11
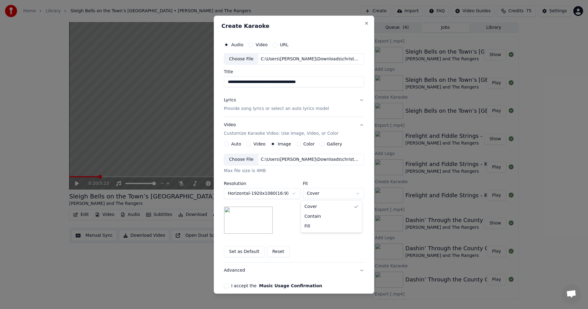
click at [325, 191] on body "Home Library Sleigh Bells on the Town’s [GEOGRAPHIC_DATA] • [PERSON_NAME] and T…" at bounding box center [294, 154] width 588 height 309
select select "****"
click at [224, 285] on button "I accept the Music Usage Confirmation" at bounding box center [226, 285] width 5 height 5
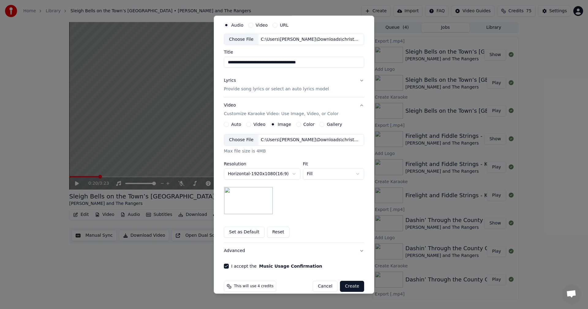
scroll to position [28, 0]
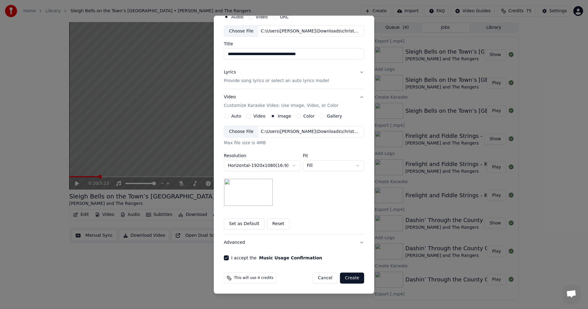
click at [351, 277] on button "Create" at bounding box center [352, 277] width 24 height 11
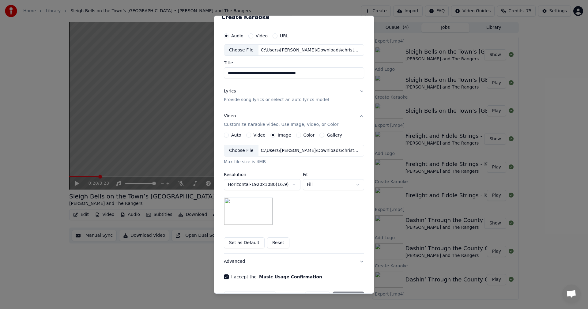
scroll to position [0, 0]
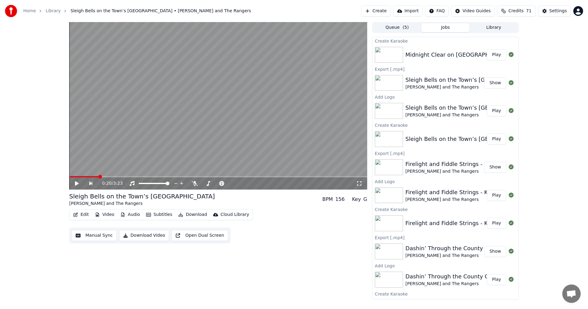
click at [494, 55] on button "Play" at bounding box center [496, 54] width 19 height 11
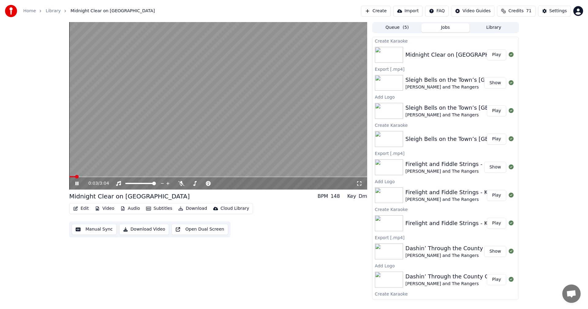
click at [73, 186] on div "0:03 / 3:04" at bounding box center [218, 183] width 293 height 6
click at [77, 184] on icon at bounding box center [81, 183] width 14 height 5
click at [82, 207] on button "Edit" at bounding box center [81, 208] width 21 height 9
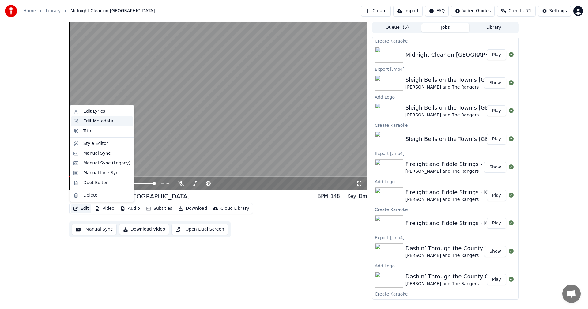
click at [107, 120] on div "Edit Metadata" at bounding box center [98, 121] width 30 height 6
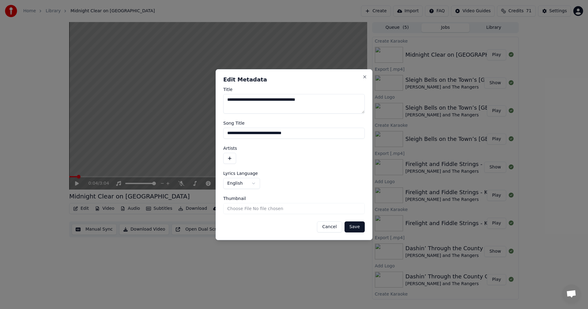
click at [226, 158] on button "button" at bounding box center [229, 158] width 13 height 11
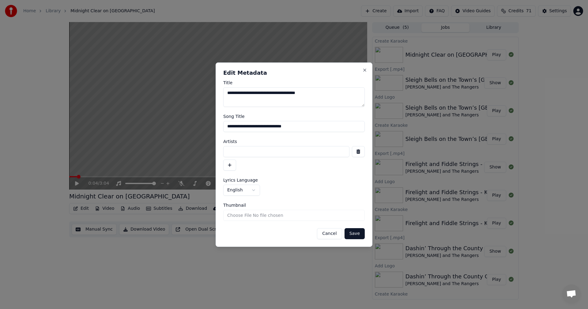
click at [235, 147] on input at bounding box center [286, 151] width 126 height 11
type input "**********"
click at [266, 219] on input "Thumbnail" at bounding box center [293, 215] width 141 height 11
type input "**********"
click at [359, 235] on button "Save" at bounding box center [354, 233] width 20 height 11
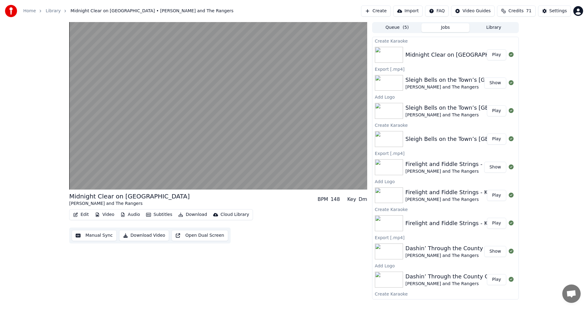
click at [448, 57] on div "Midnight Clear on [GEOGRAPHIC_DATA] - [GEOGRAPHIC_DATA]" at bounding box center [491, 54] width 172 height 9
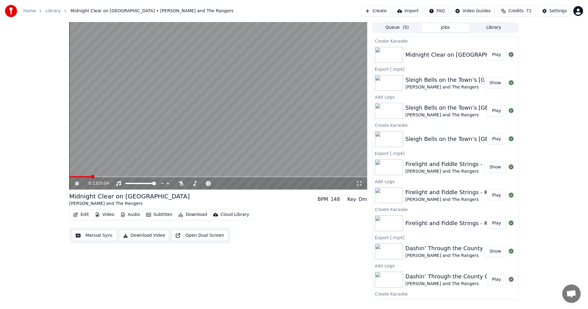
click at [78, 182] on icon at bounding box center [76, 183] width 3 height 4
click at [104, 214] on button "Video" at bounding box center [104, 214] width 24 height 9
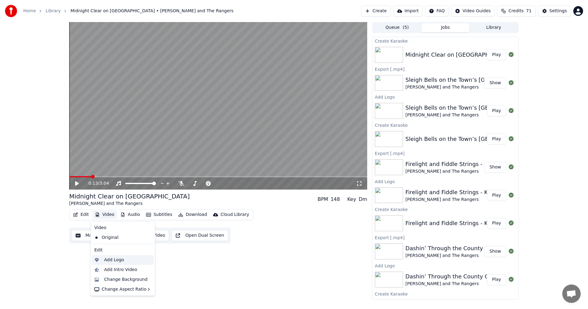
click at [108, 263] on div "Add Logo" at bounding box center [123, 260] width 62 height 10
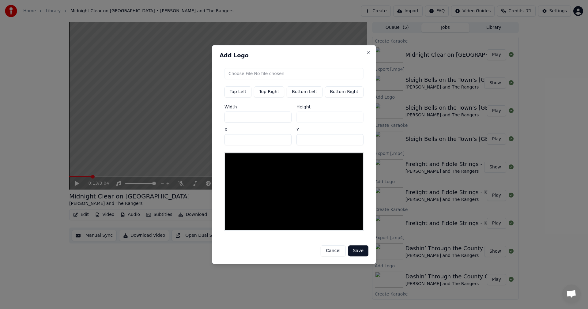
click at [253, 77] on input "file" at bounding box center [293, 73] width 139 height 11
type input "**********"
drag, startPoint x: 249, startPoint y: 118, endPoint x: 103, endPoint y: 114, distance: 146.6
click at [105, 114] on body "Home Library Midnight Clear on [GEOGRAPHIC_DATA] • [PERSON_NAME] and The Ranger…" at bounding box center [294, 154] width 588 height 309
type input "*"
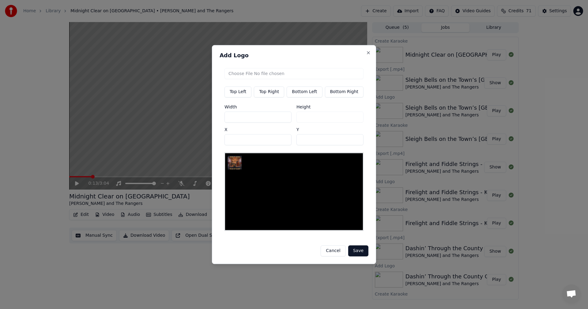
type input "*"
type input "**"
type input "***"
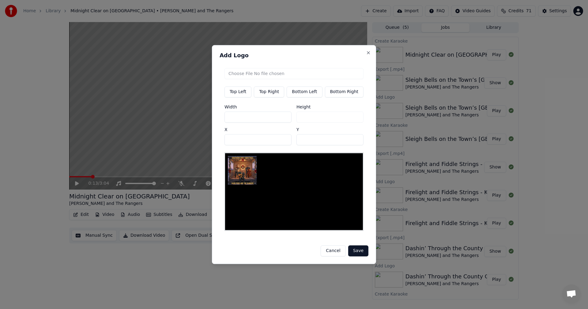
type input "***"
click at [353, 95] on button "Bottom Right" at bounding box center [343, 91] width 39 height 11
type input "****"
type input "***"
click at [355, 251] on button "Save" at bounding box center [358, 250] width 20 height 11
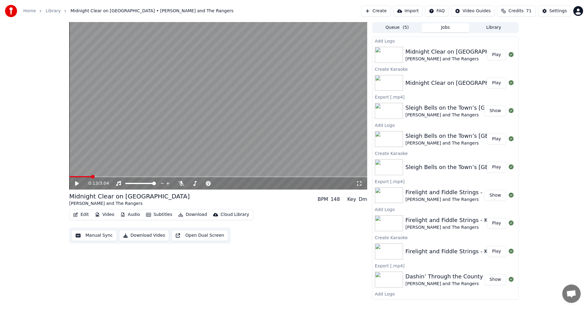
click at [446, 55] on div "Midnight Clear on Second Creek Road [PERSON_NAME] and The Rangers" at bounding box center [459, 54] width 108 height 15
click at [490, 56] on button "Play" at bounding box center [496, 54] width 19 height 11
click at [196, 182] on icon at bounding box center [194, 183] width 3 height 5
click at [195, 182] on icon at bounding box center [194, 183] width 3 height 5
click at [183, 101] on video at bounding box center [218, 105] width 298 height 167
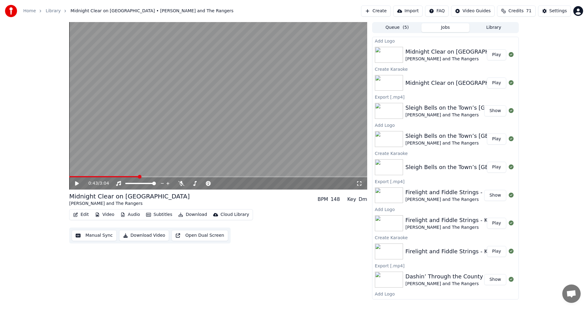
click at [77, 181] on icon at bounding box center [81, 183] width 14 height 5
click at [156, 183] on span at bounding box center [154, 183] width 4 height 4
click at [78, 181] on icon at bounding box center [81, 183] width 14 height 5
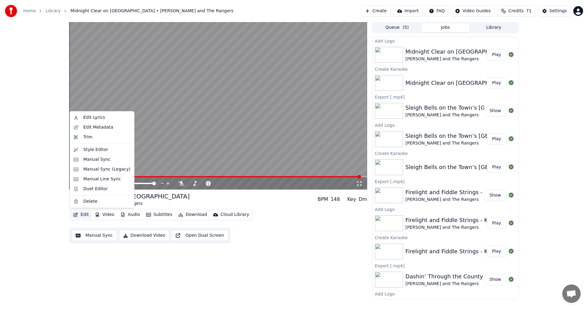
click at [80, 215] on button "Edit" at bounding box center [81, 214] width 21 height 9
click at [104, 116] on div "Edit Lyrics" at bounding box center [106, 117] width 47 height 6
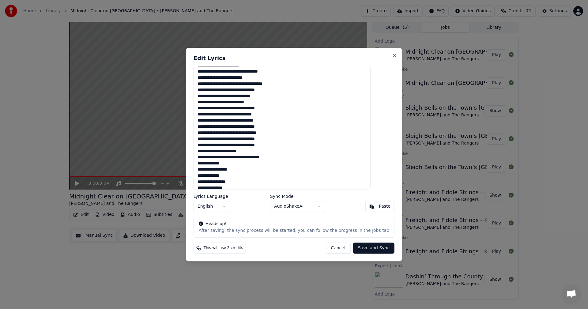
scroll to position [61, 0]
drag, startPoint x: 245, startPoint y: 164, endPoint x: 243, endPoint y: 158, distance: 6.2
click at [243, 158] on textarea at bounding box center [281, 128] width 177 height 124
click at [241, 163] on textarea at bounding box center [281, 128] width 177 height 124
drag, startPoint x: 234, startPoint y: 162, endPoint x: 203, endPoint y: 162, distance: 30.9
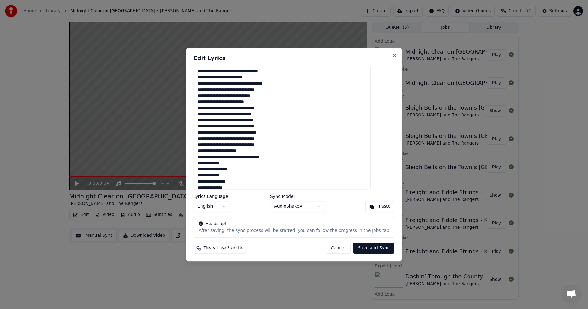
click at [203, 162] on div "Edit Lyrics Lyrics Language English Sync Model AudioShakeAI Paste Heads up! Aft…" at bounding box center [294, 154] width 216 height 213
drag, startPoint x: 241, startPoint y: 162, endPoint x: 198, endPoint y: 160, distance: 42.9
click at [198, 160] on div "Edit Lyrics Lyrics Language English Sync Model AudioShakeAI Paste Heads up! Aft…" at bounding box center [294, 154] width 216 height 213
click at [238, 162] on textarea at bounding box center [281, 128] width 177 height 124
drag, startPoint x: 238, startPoint y: 162, endPoint x: 206, endPoint y: 162, distance: 32.4
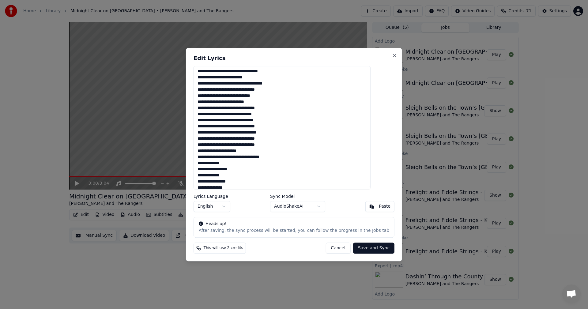
click at [206, 162] on textarea at bounding box center [281, 128] width 177 height 124
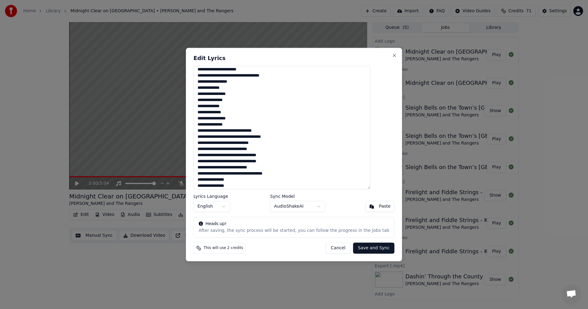
scroll to position [145, 0]
type textarea "**********"
click at [372, 245] on button "Save and Sync" at bounding box center [373, 247] width 41 height 11
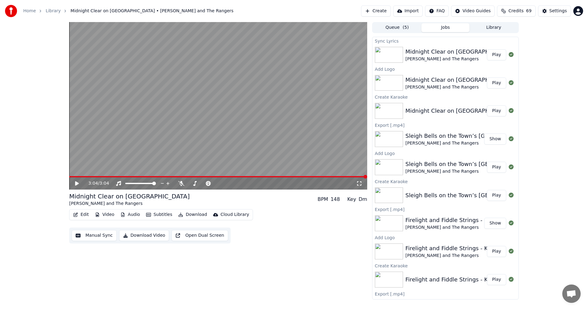
click at [493, 54] on button "Play" at bounding box center [496, 54] width 19 height 11
click at [209, 176] on span at bounding box center [218, 176] width 298 height 1
click at [159, 176] on span at bounding box center [141, 176] width 145 height 1
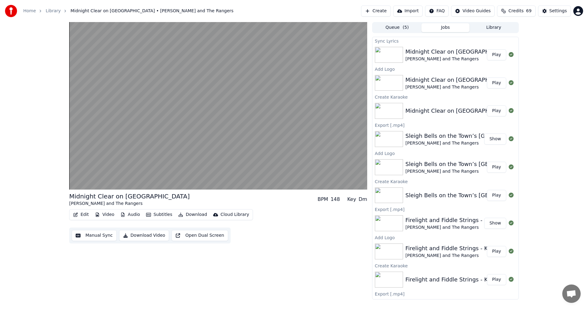
click at [142, 234] on button "Download Video" at bounding box center [144, 235] width 50 height 11
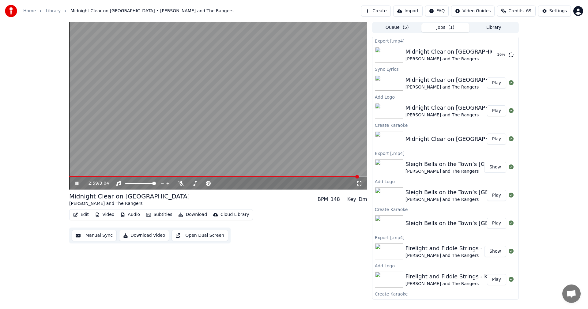
click at [76, 182] on icon at bounding box center [76, 183] width 3 height 4
